Goal: Task Accomplishment & Management: Use online tool/utility

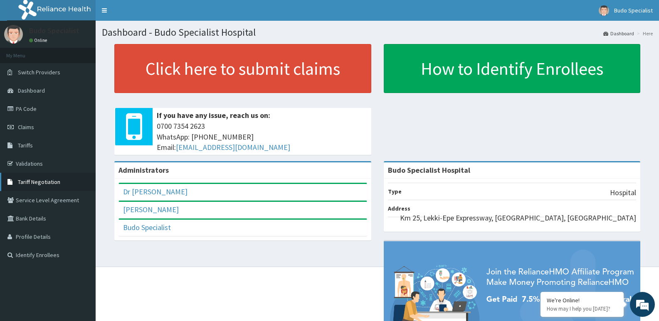
click at [36, 181] on span "Tariff Negotiation" at bounding box center [39, 181] width 42 height 7
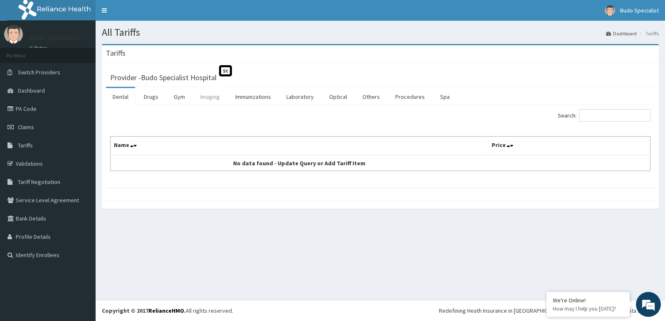
click at [208, 96] on link "Imaging" at bounding box center [210, 96] width 33 height 17
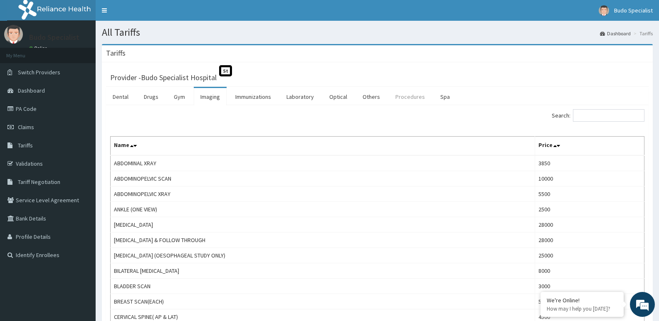
click at [400, 95] on link "Procedures" at bounding box center [410, 96] width 43 height 17
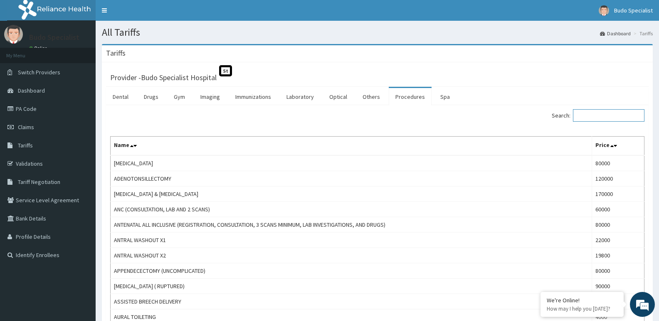
click at [622, 115] on input "Search:" at bounding box center [608, 115] width 71 height 12
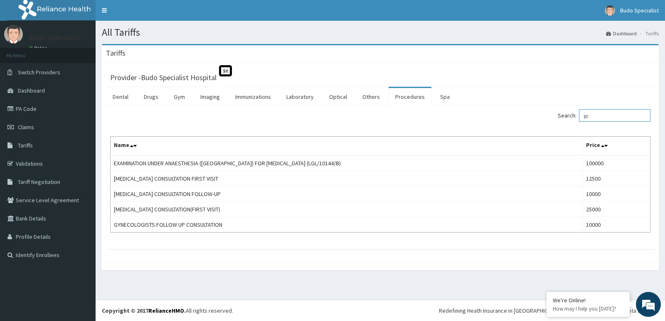
type input "g"
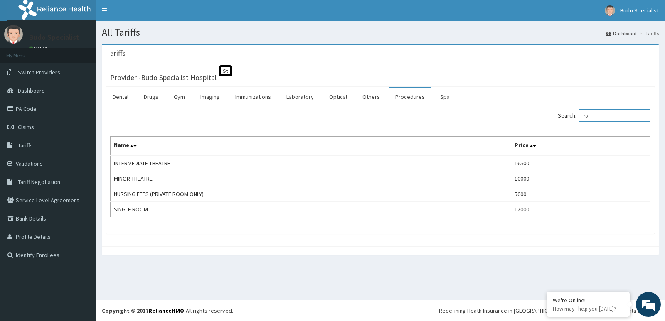
type input "r"
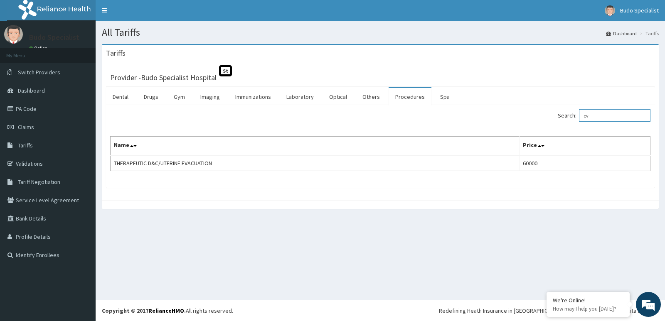
type input "e"
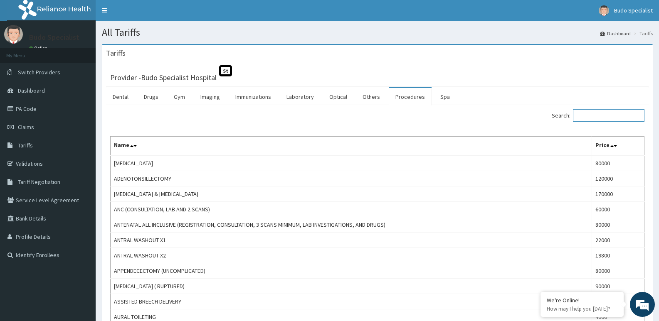
click at [595, 113] on input "Search:" at bounding box center [608, 115] width 71 height 12
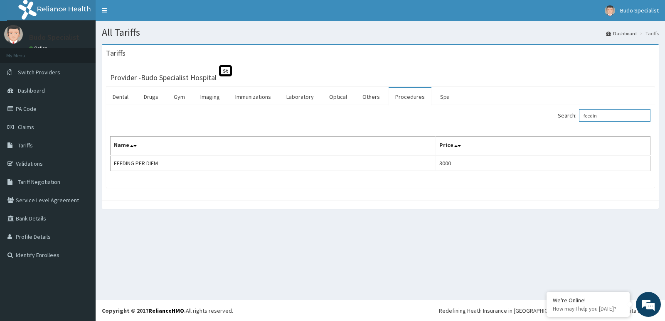
type input "feedin"
